Goal: Check status: Check status

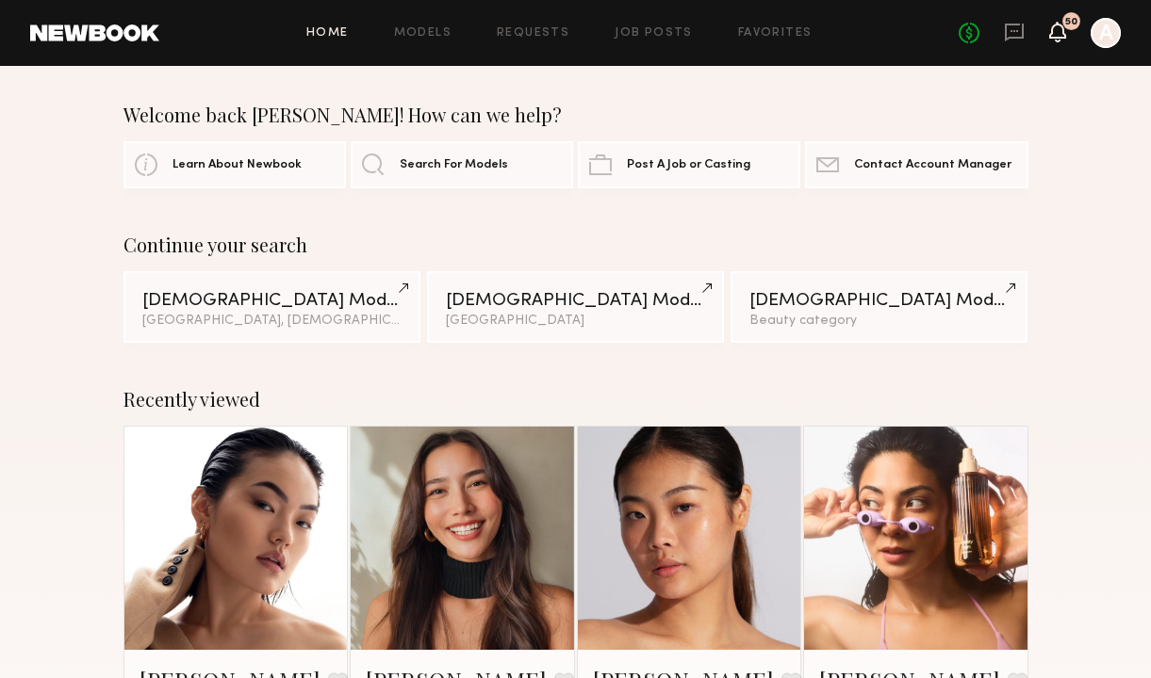
click at [1062, 30] on icon at bounding box center [1057, 31] width 15 height 13
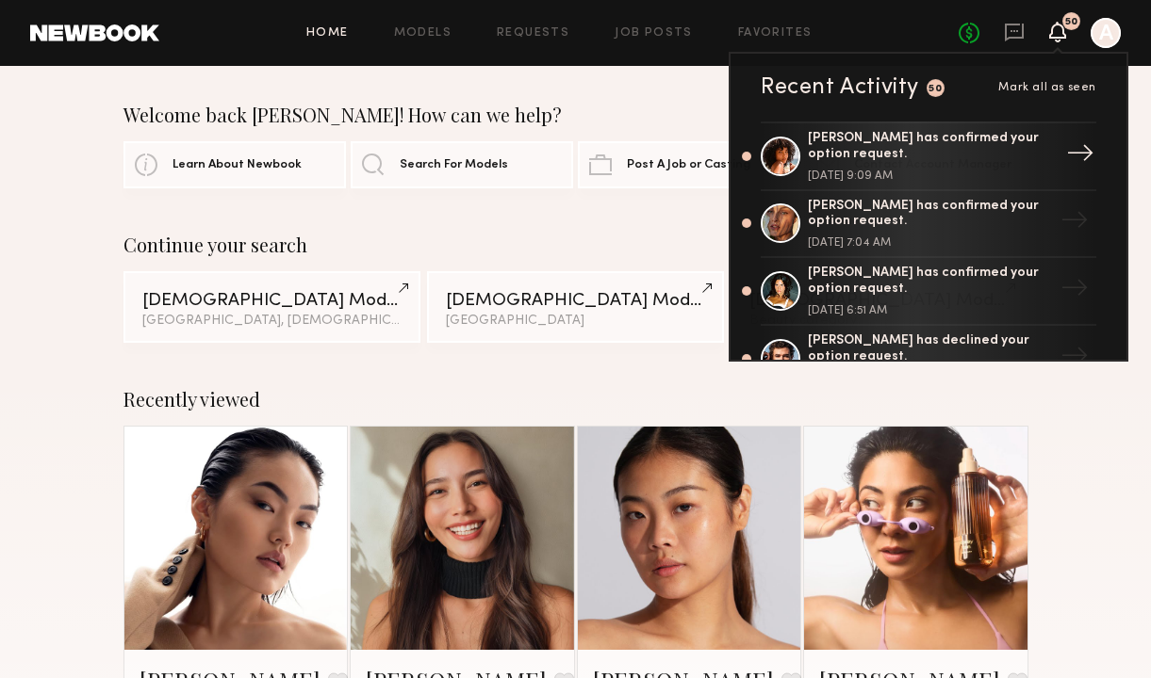
click at [939, 150] on div "[PERSON_NAME] has confirmed your option request." at bounding box center [930, 147] width 245 height 32
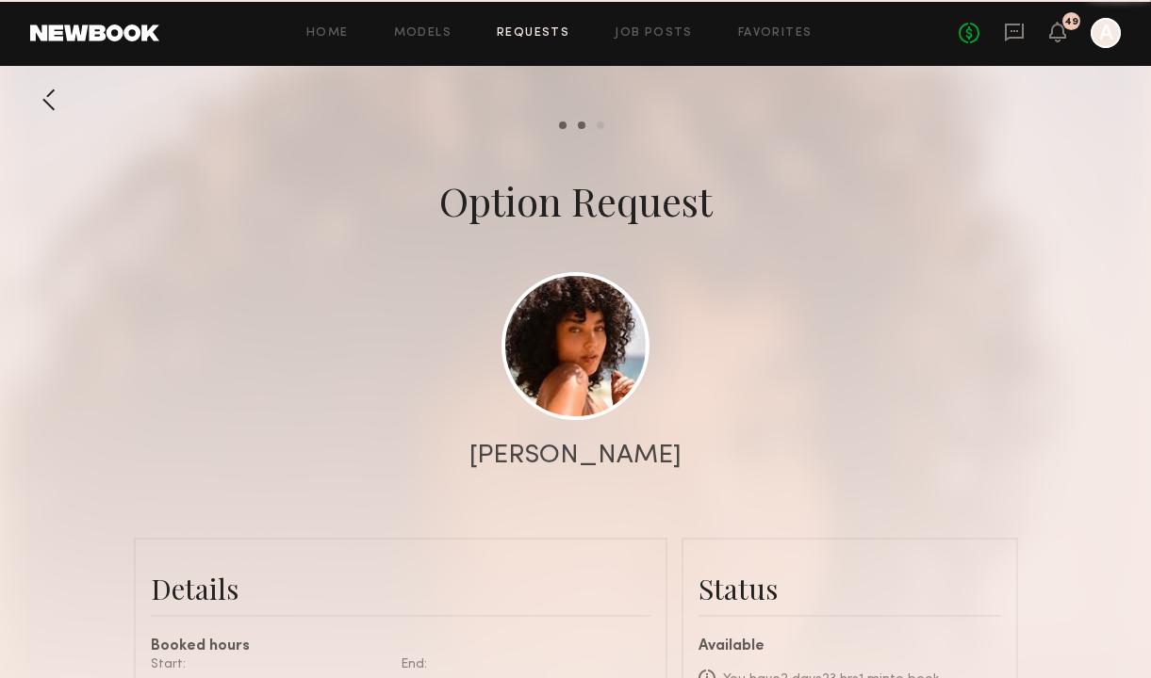
scroll to position [1465, 0]
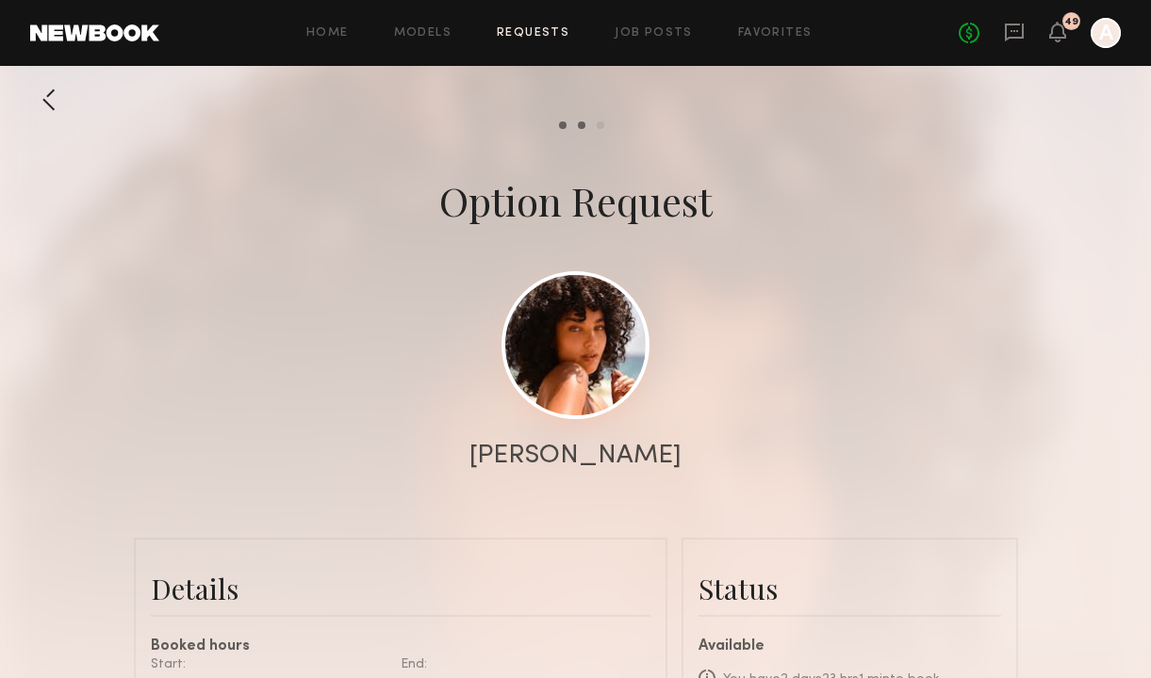
click at [572, 332] on link at bounding box center [575, 345] width 148 height 148
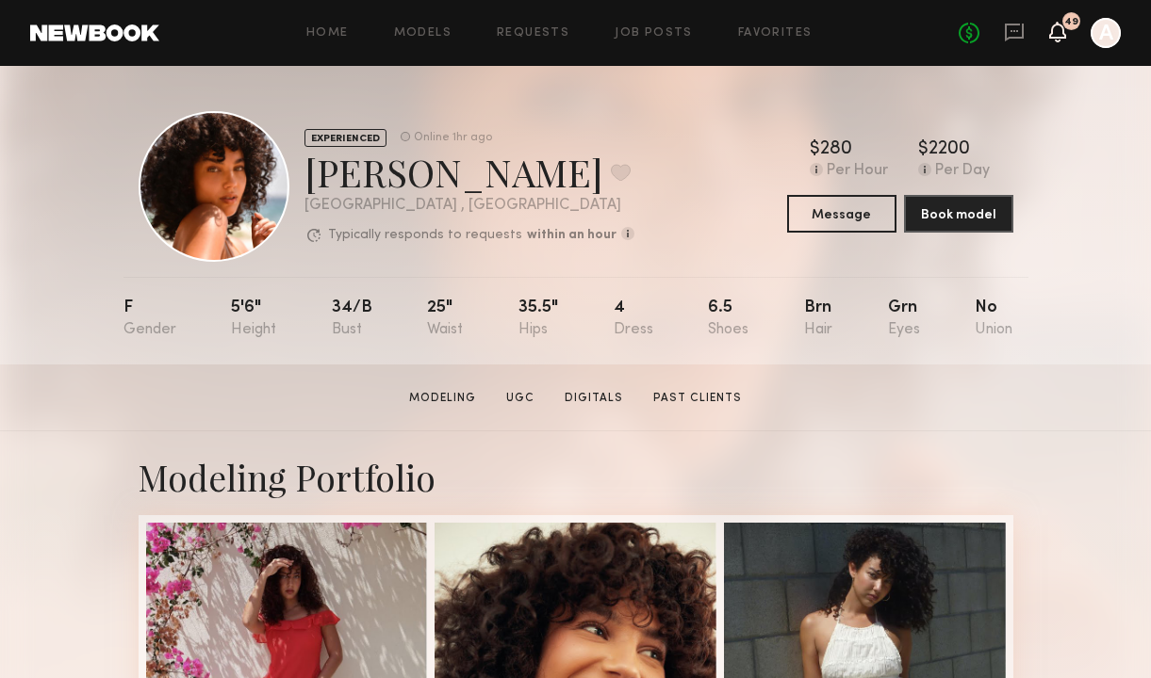
click at [1049, 29] on icon at bounding box center [1057, 32] width 17 height 21
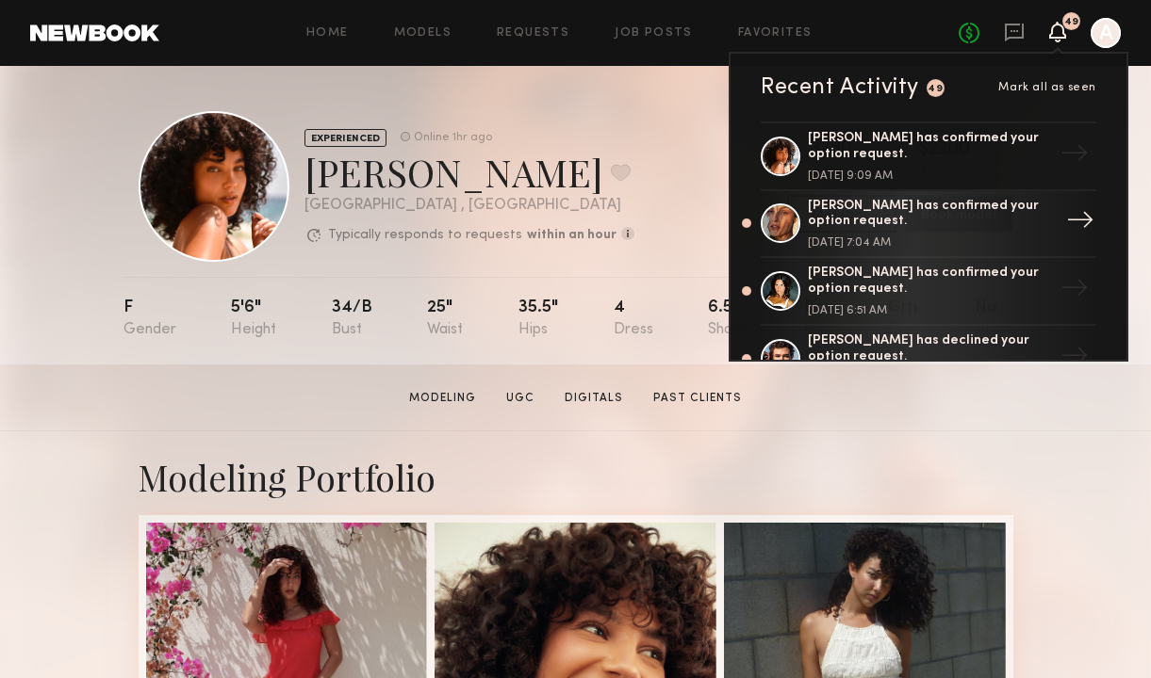
click at [915, 217] on div "[PERSON_NAME] has confirmed your option request." at bounding box center [930, 215] width 245 height 32
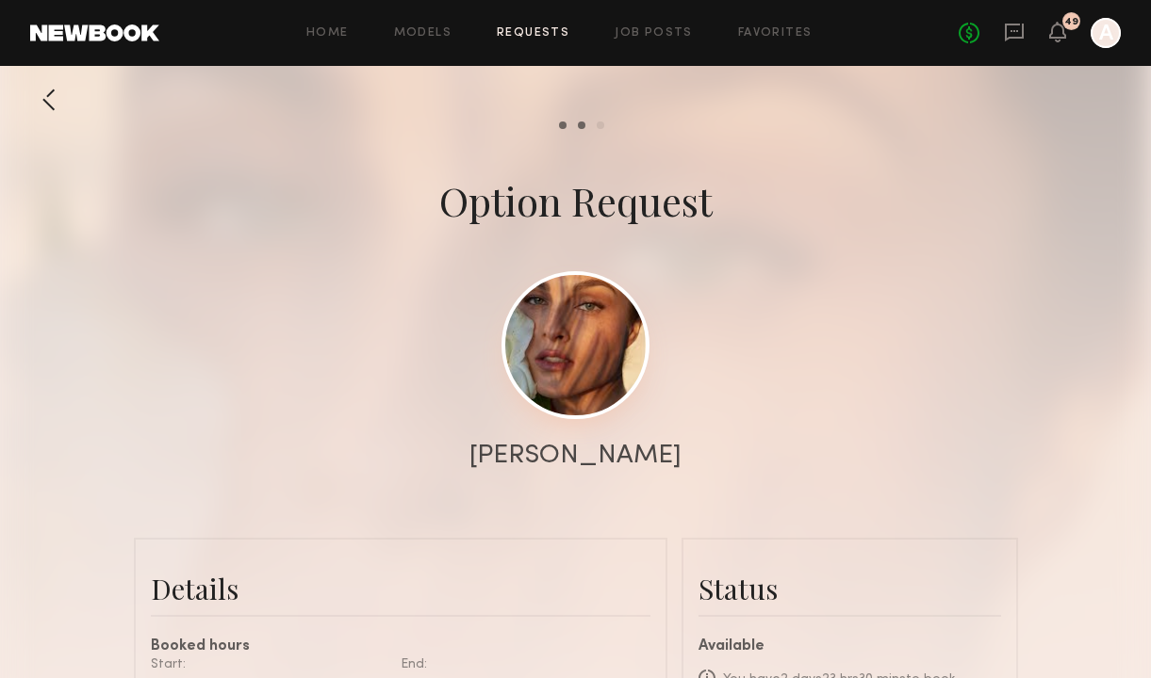
click at [564, 366] on link at bounding box center [575, 345] width 148 height 148
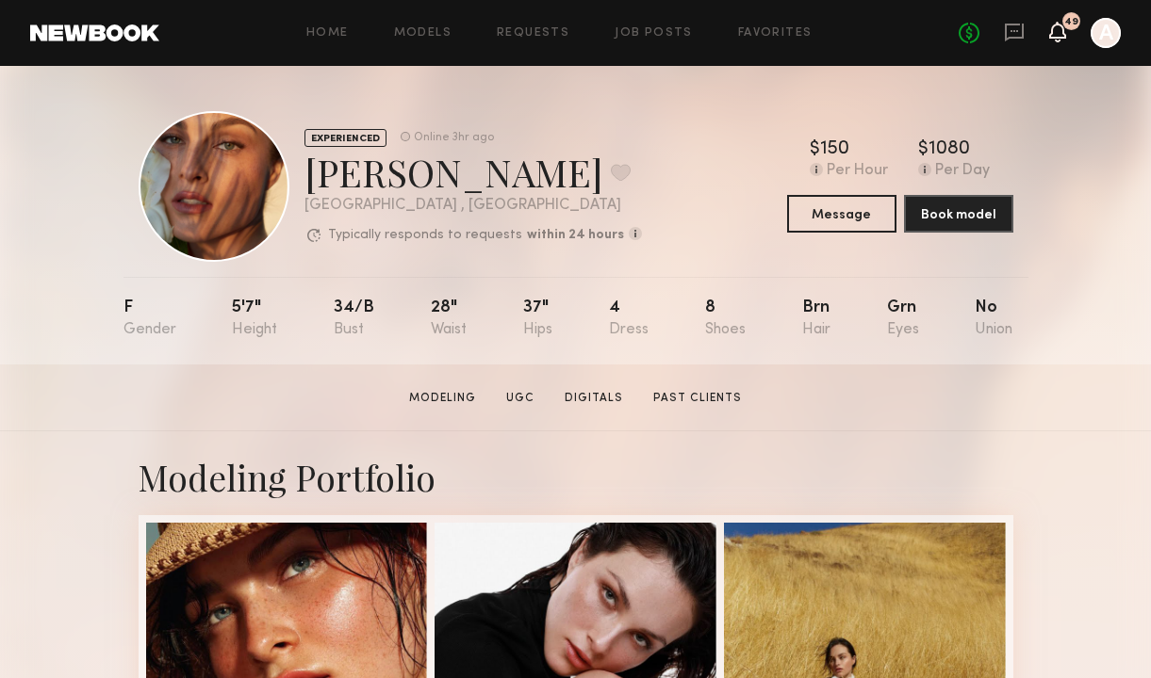
click at [1058, 29] on icon at bounding box center [1057, 31] width 15 height 13
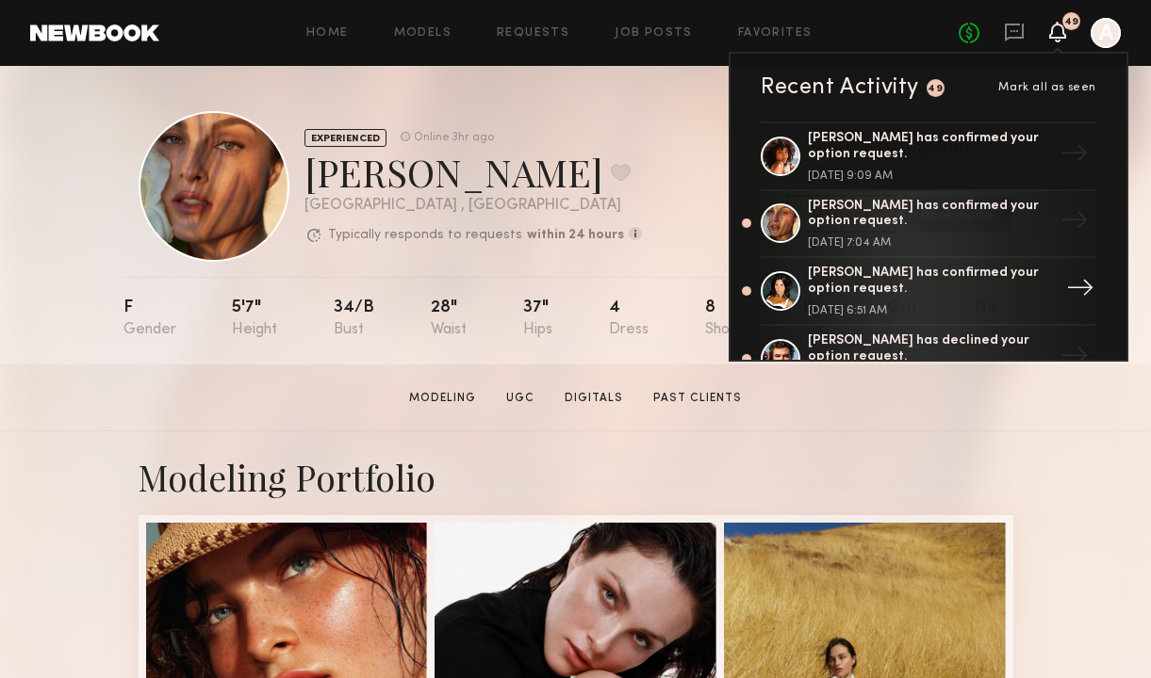
click at [939, 281] on div "[PERSON_NAME] has confirmed your option request." at bounding box center [930, 282] width 245 height 32
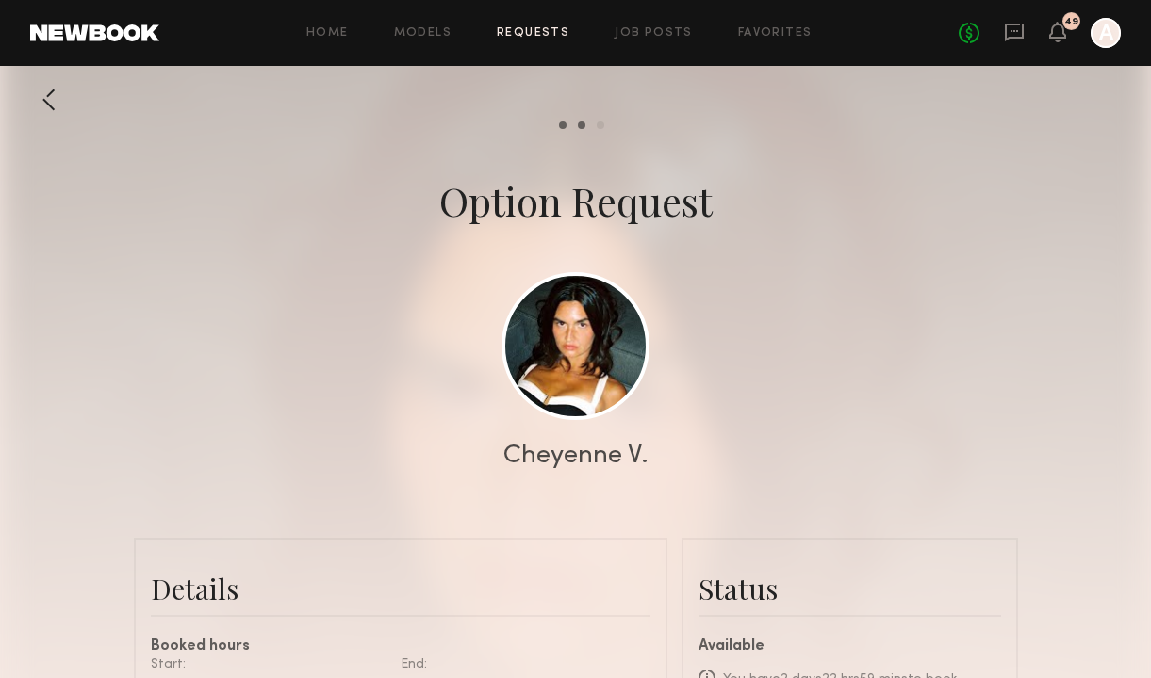
scroll to position [1154, 0]
click at [744, 240] on div at bounding box center [575, 377] width 1151 height 754
click at [576, 369] on link at bounding box center [575, 345] width 148 height 148
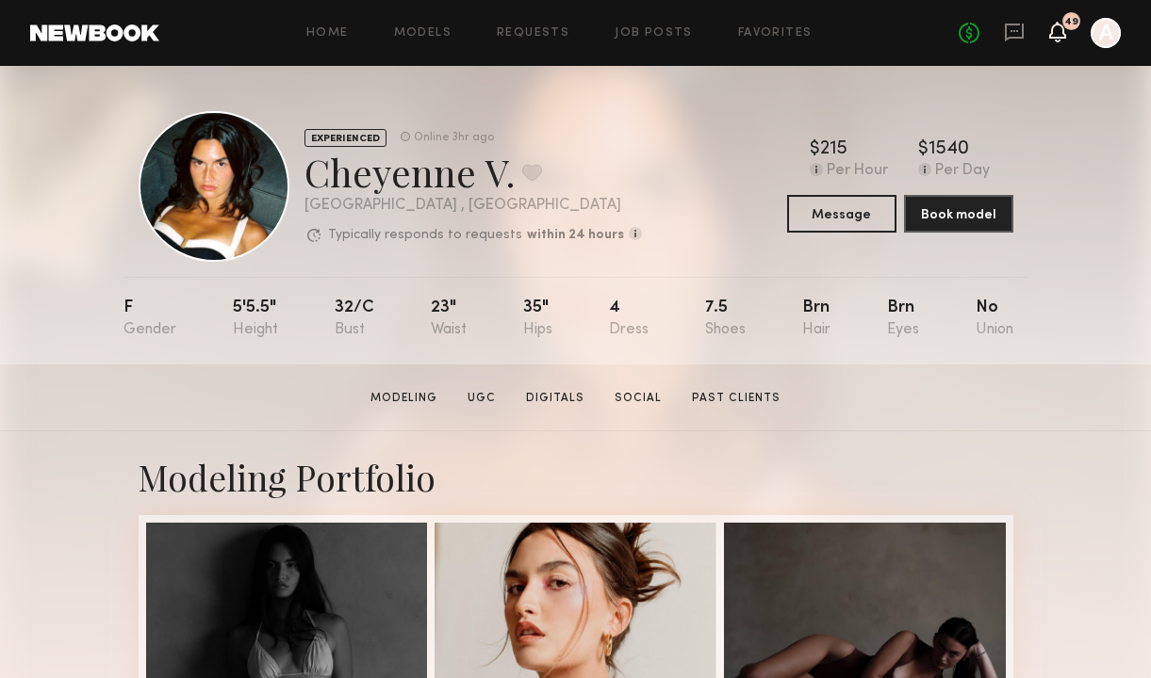
click at [1061, 36] on icon at bounding box center [1057, 31] width 15 height 13
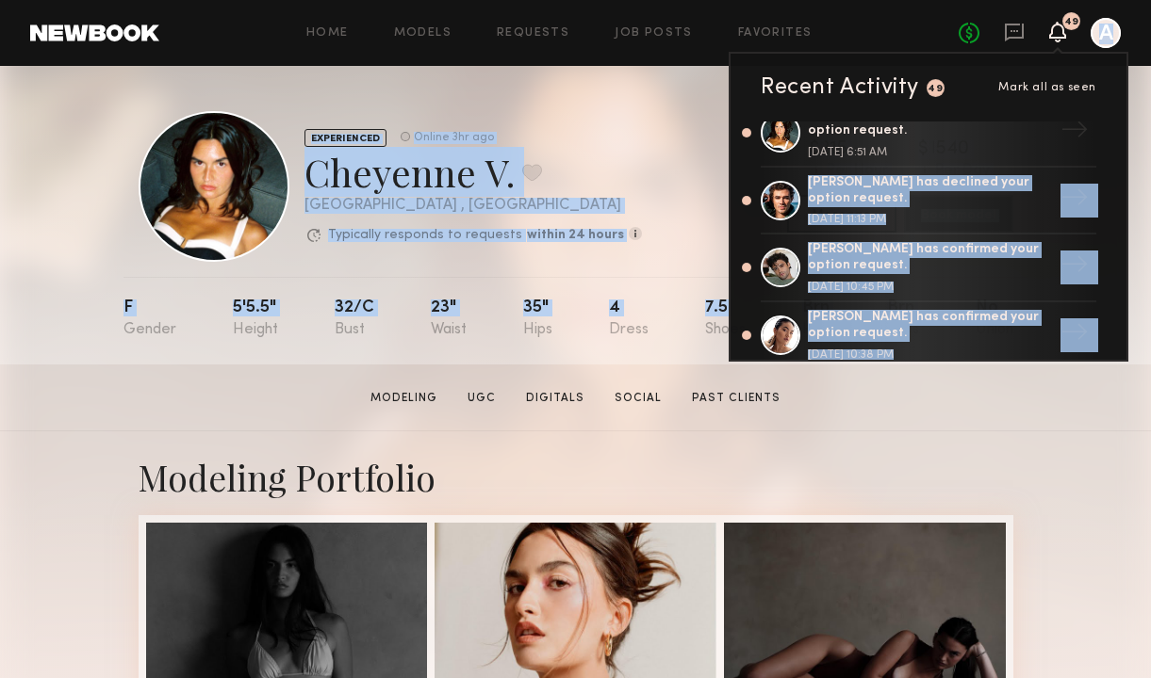
scroll to position [337, 0]
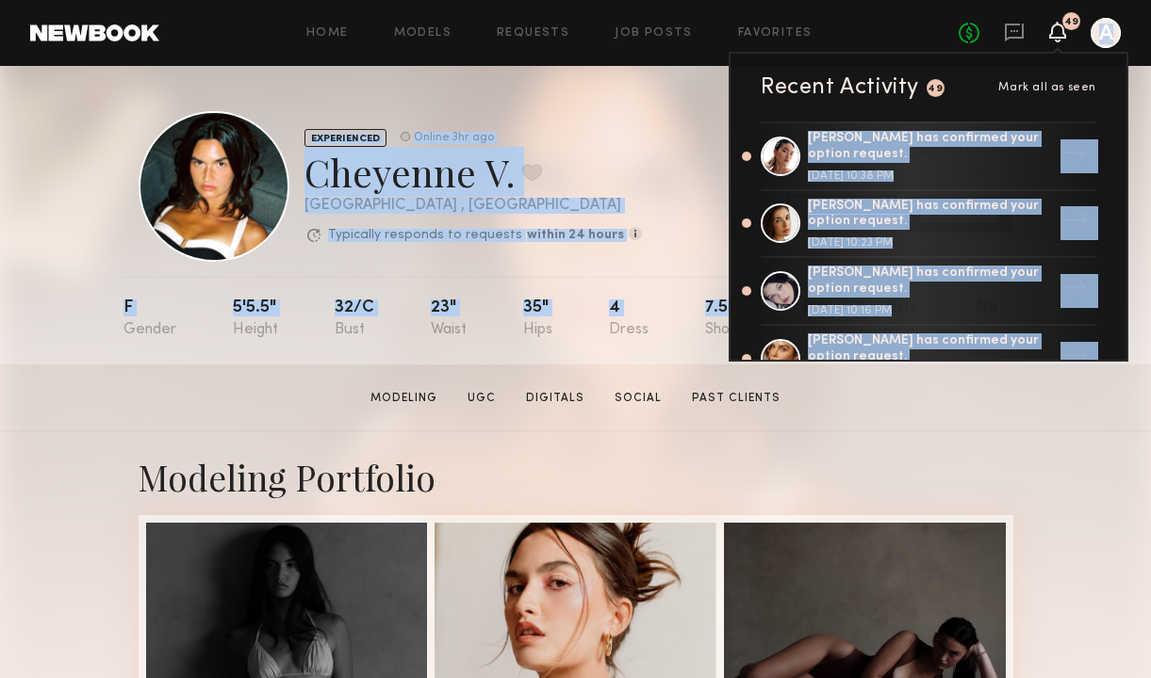
drag, startPoint x: 1124, startPoint y: 295, endPoint x: 1119, endPoint y: 375, distance: 80.3
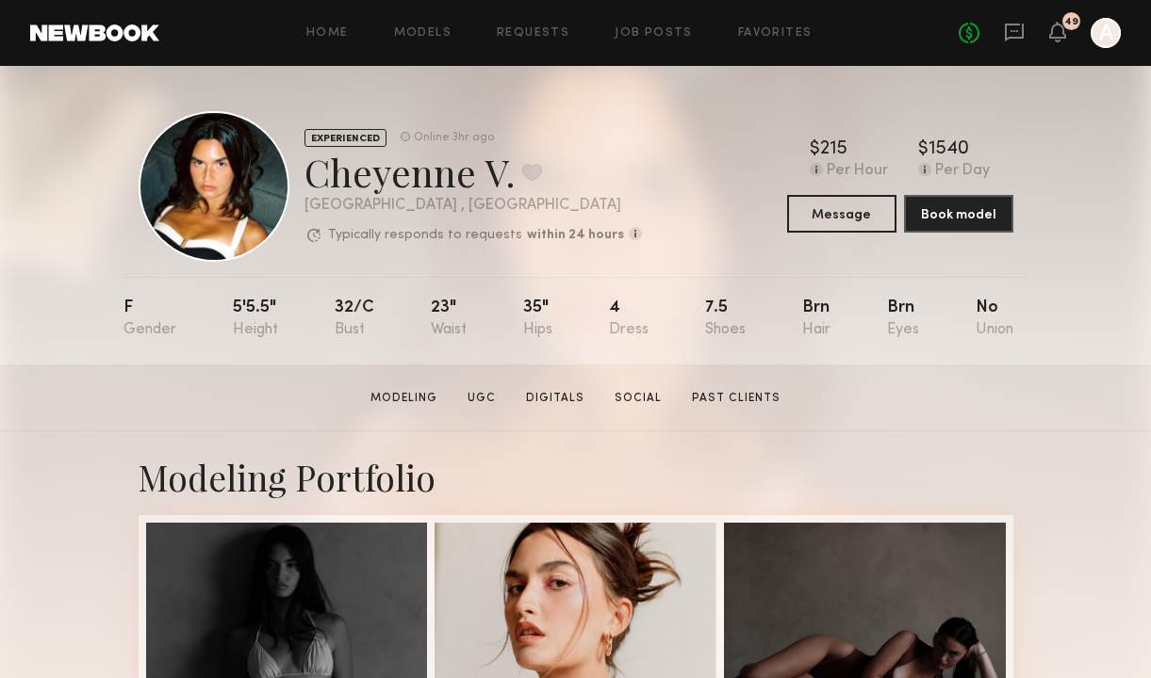
drag, startPoint x: 1112, startPoint y: 348, endPoint x: 1106, endPoint y: 310, distance: 38.1
click at [1105, 314] on div "EXPERIENCED Online 3hr ago Cheyenne V. Favorite Los Angeles , CA Typically resp…" at bounding box center [575, 215] width 1151 height 299
click at [1069, 34] on div "No fees up to $5,000 49 A" at bounding box center [1039, 33] width 162 height 30
click at [1054, 28] on icon at bounding box center [1057, 31] width 15 height 13
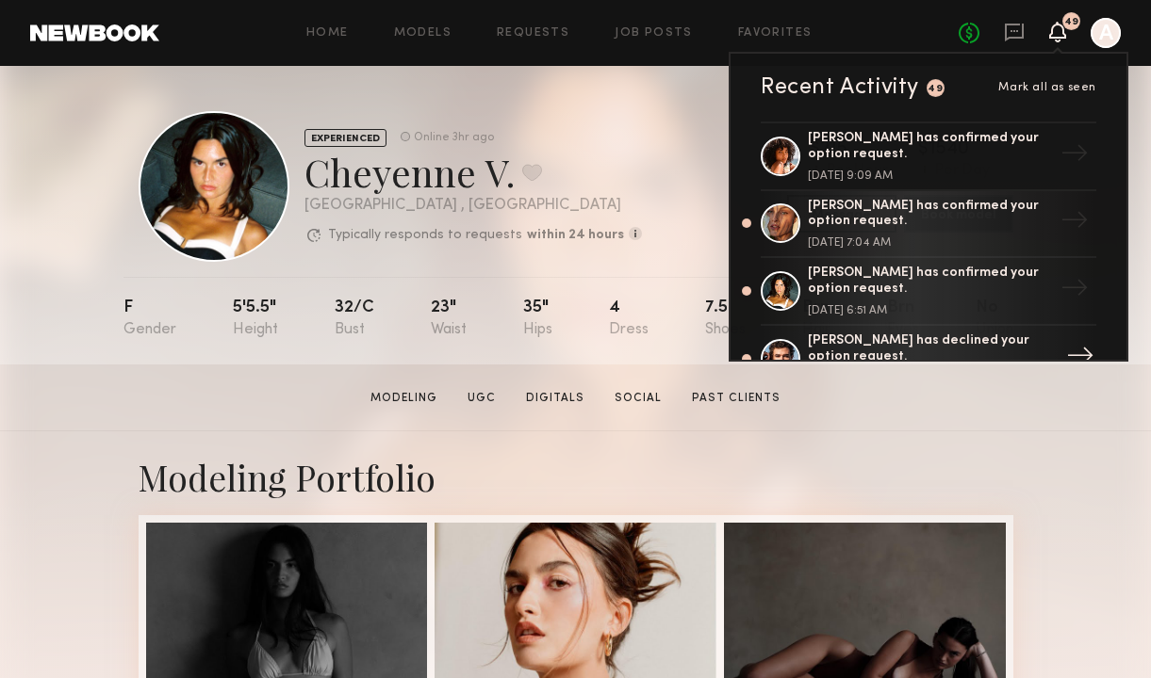
drag, startPoint x: 1034, startPoint y: 188, endPoint x: 1055, endPoint y: 338, distance: 152.3
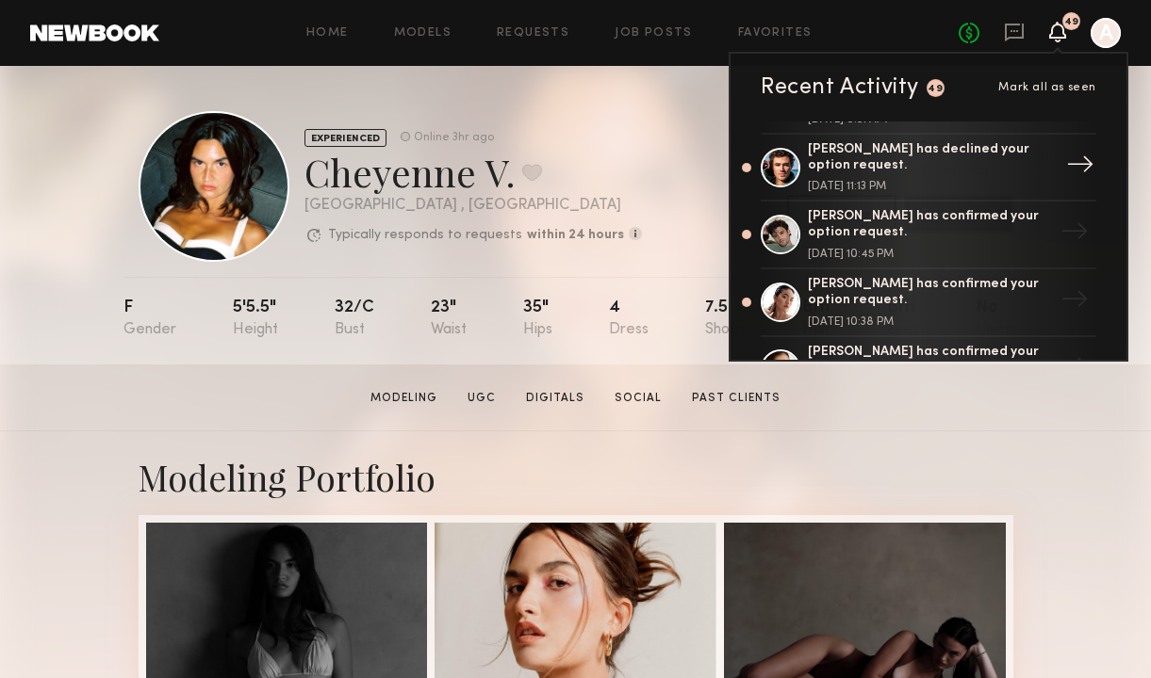
scroll to position [188, 0]
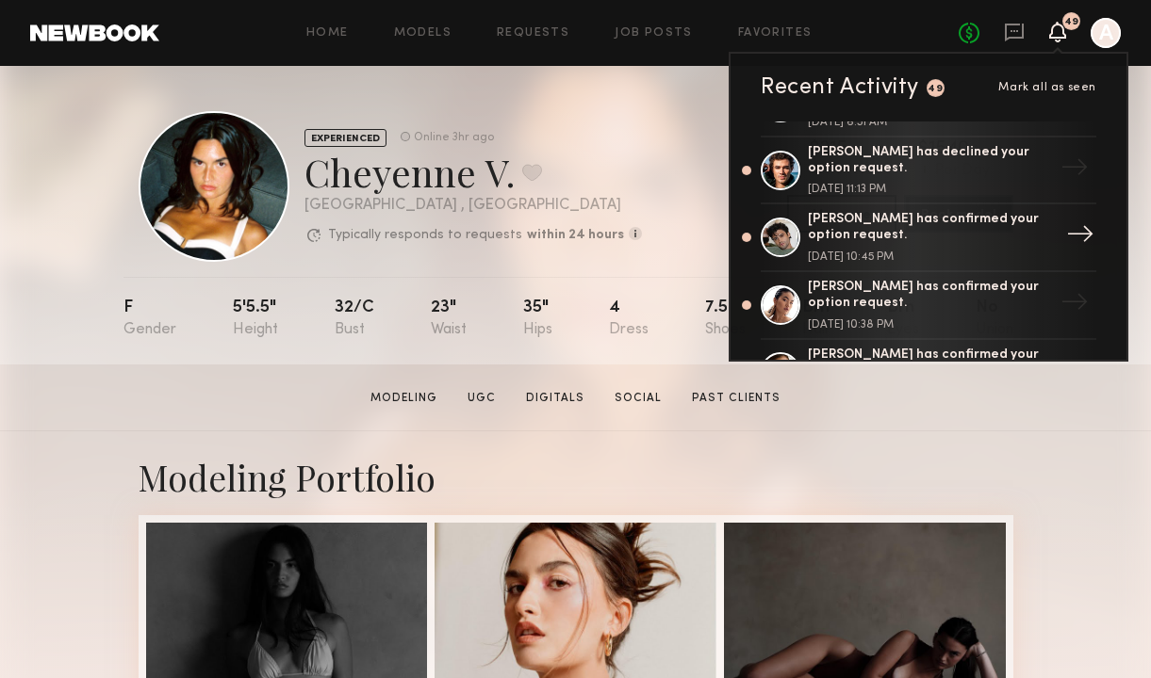
click at [904, 230] on div "Jason K. has confirmed your option request." at bounding box center [930, 228] width 245 height 32
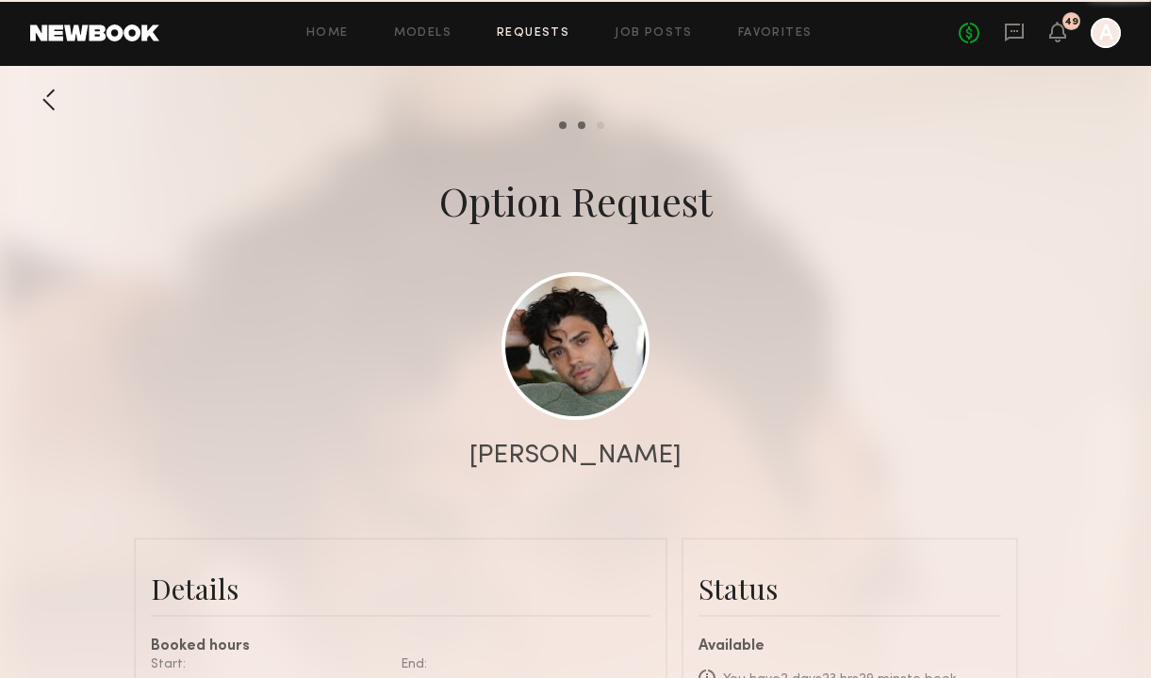
click at [788, 172] on div at bounding box center [575, 377] width 1151 height 754
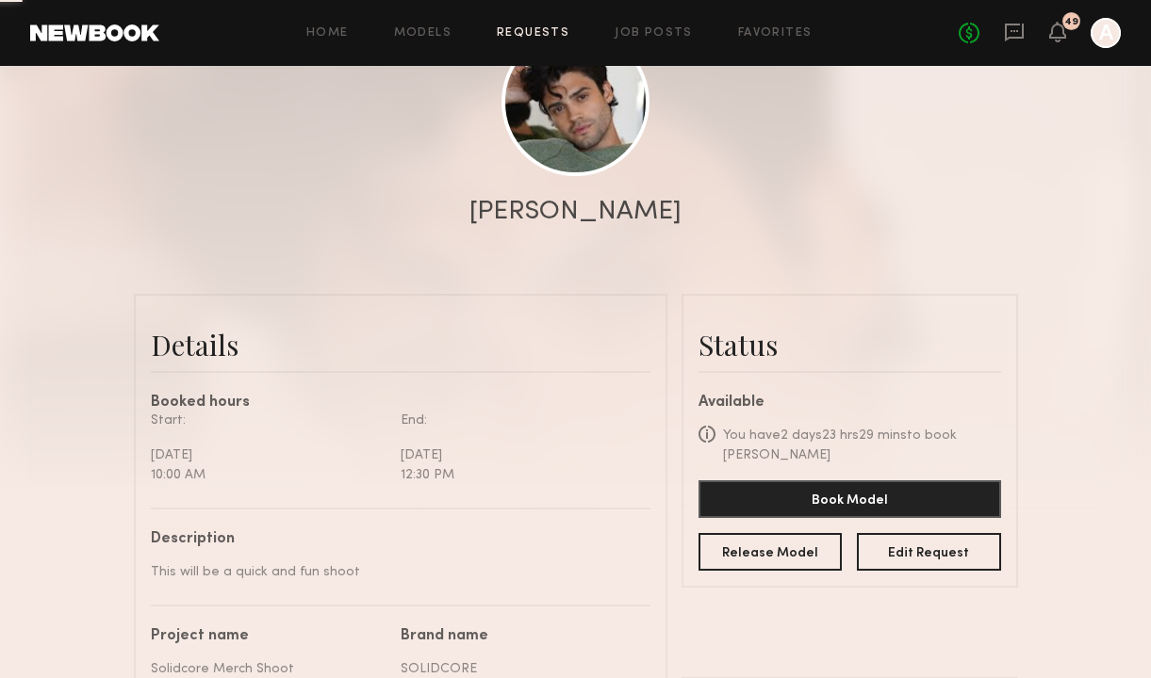
scroll to position [264, 0]
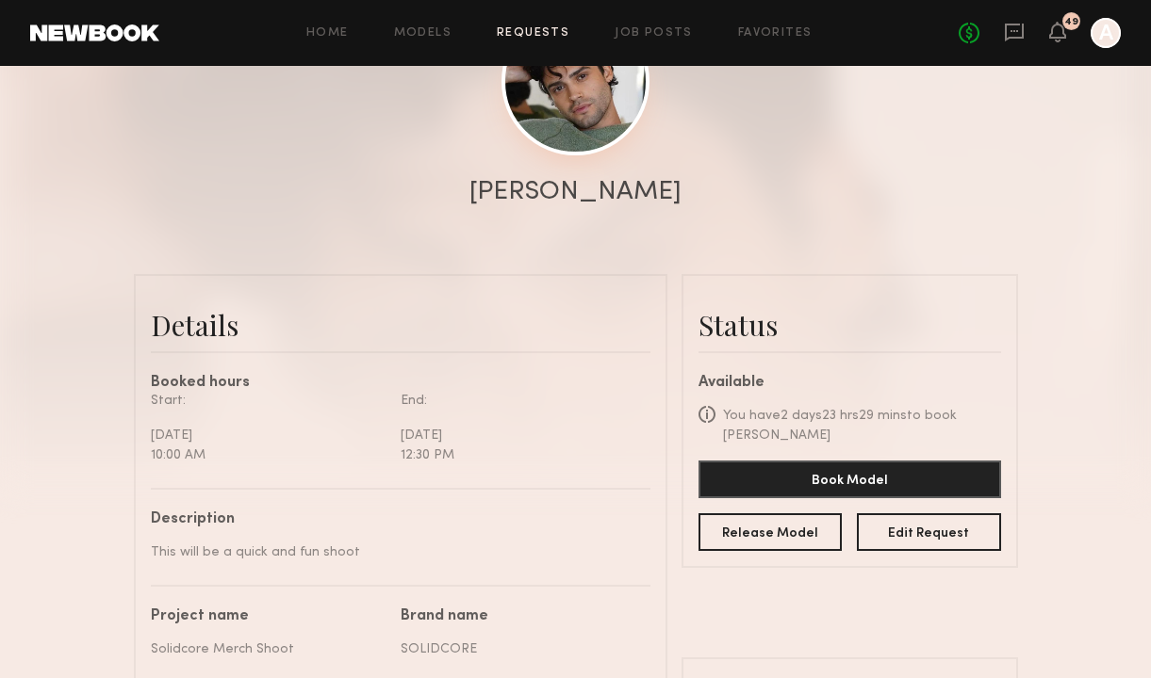
click at [572, 113] on link at bounding box center [575, 82] width 148 height 148
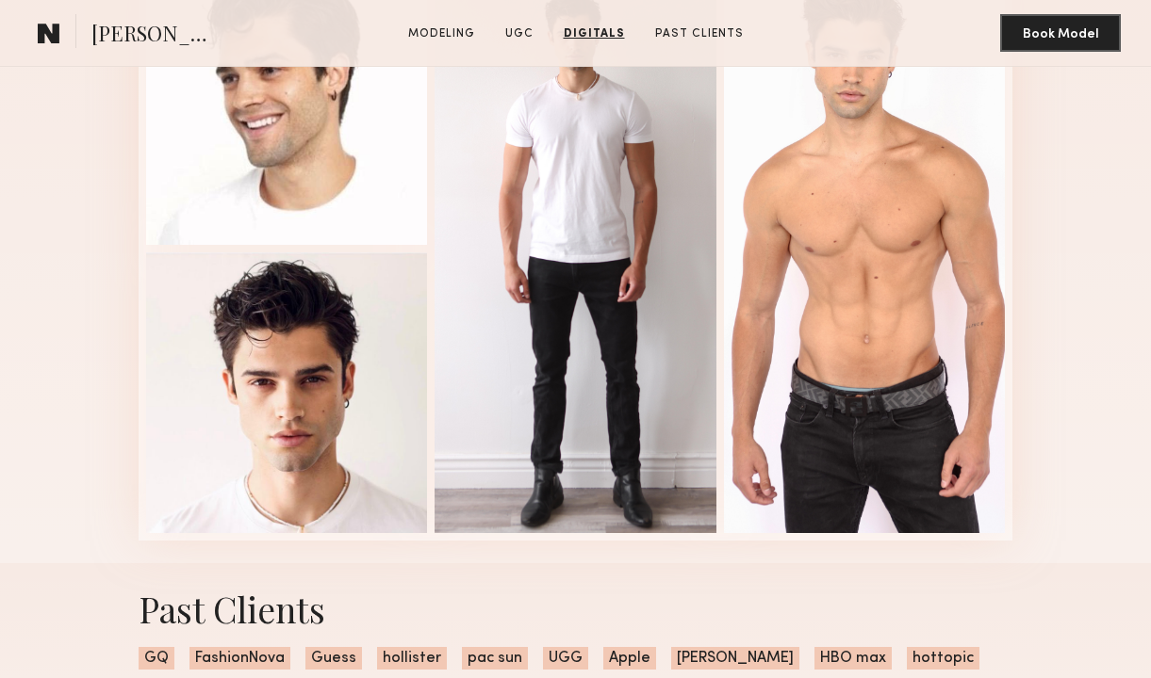
scroll to position [2375, 0]
